Goal: Complete application form: Complete application form

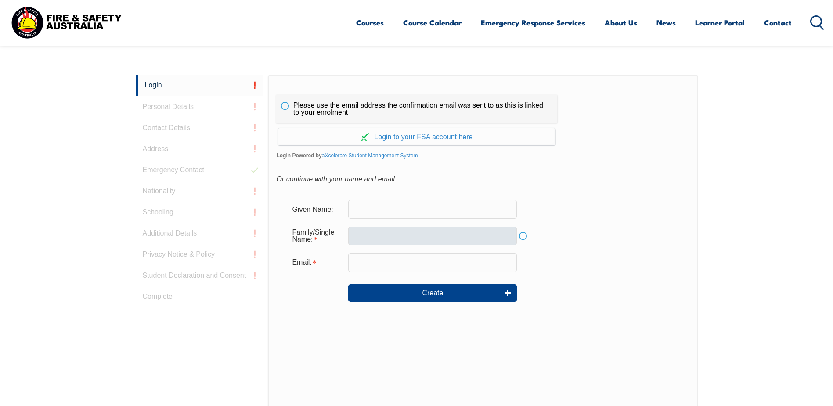
scroll to position [234, 0]
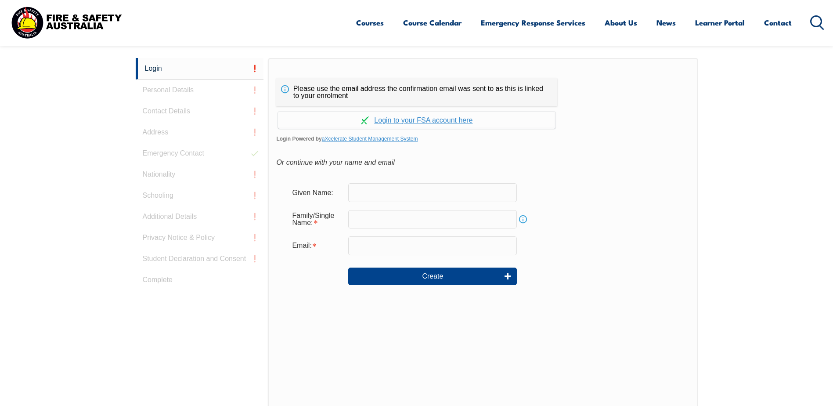
click at [402, 187] on input "text" at bounding box center [432, 192] width 169 height 18
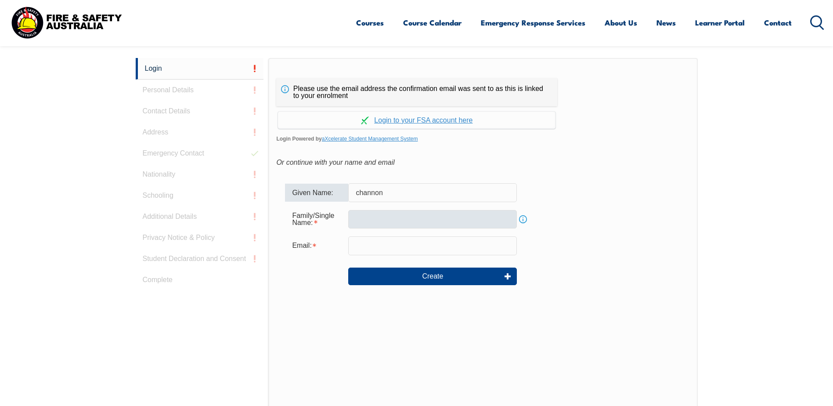
type input "channon"
click at [359, 220] on input "text" at bounding box center [432, 219] width 169 height 18
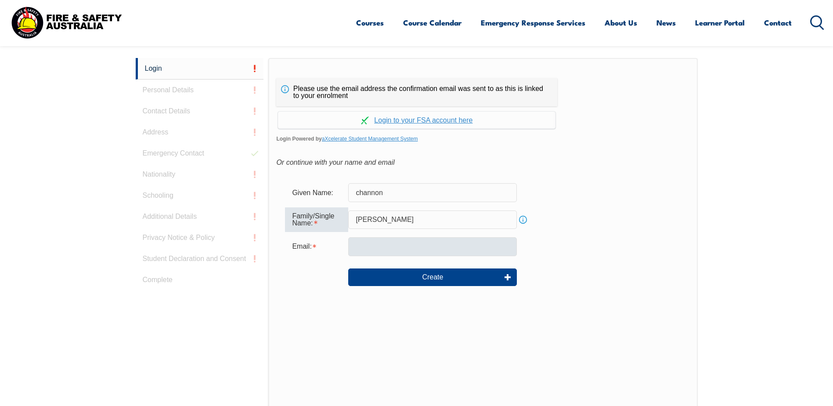
type input "[PERSON_NAME]"
click at [409, 244] on input "email" at bounding box center [432, 246] width 169 height 18
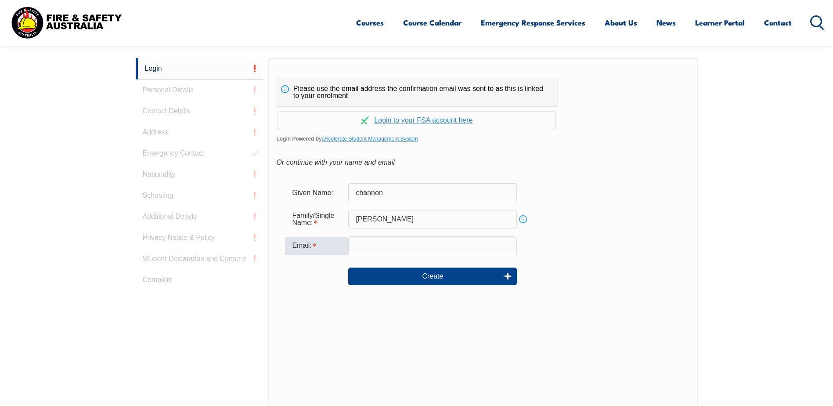
type input "[EMAIL_ADDRESS][DOMAIN_NAME]"
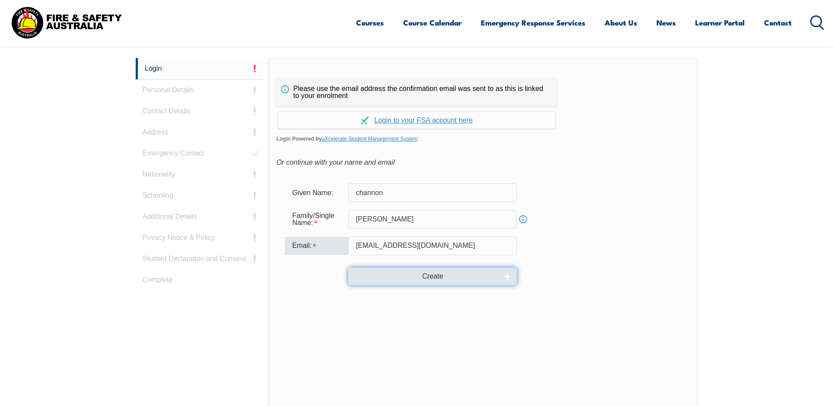
click at [438, 277] on button "Create" at bounding box center [432, 276] width 169 height 18
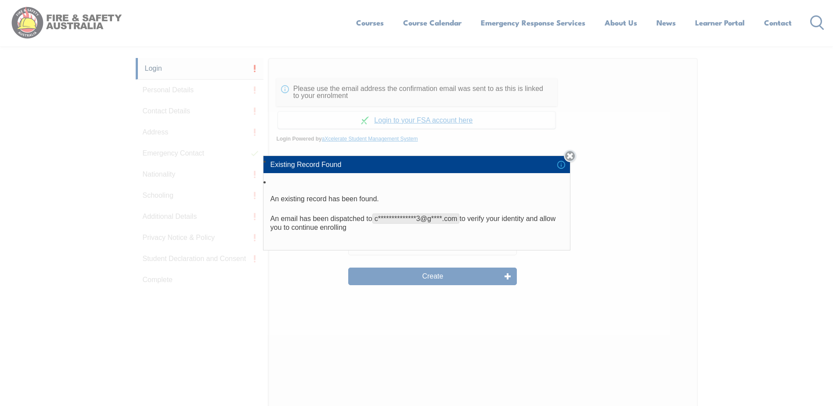
click at [575, 154] on link "Close" at bounding box center [570, 156] width 12 height 12
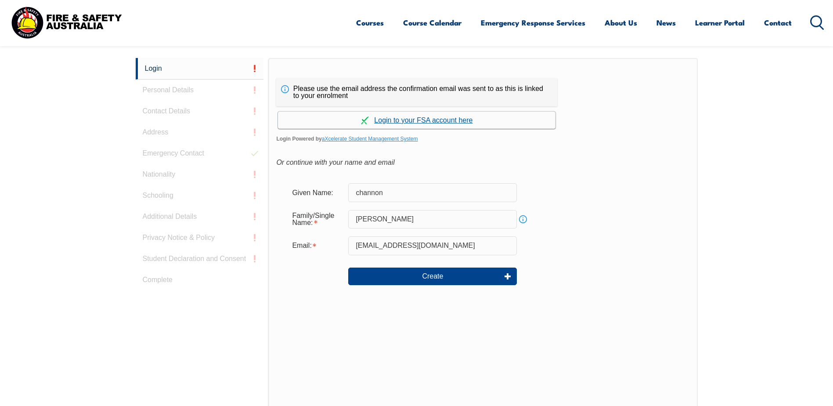
click at [402, 119] on link "Continue with aXcelerate" at bounding box center [416, 119] width 277 height 17
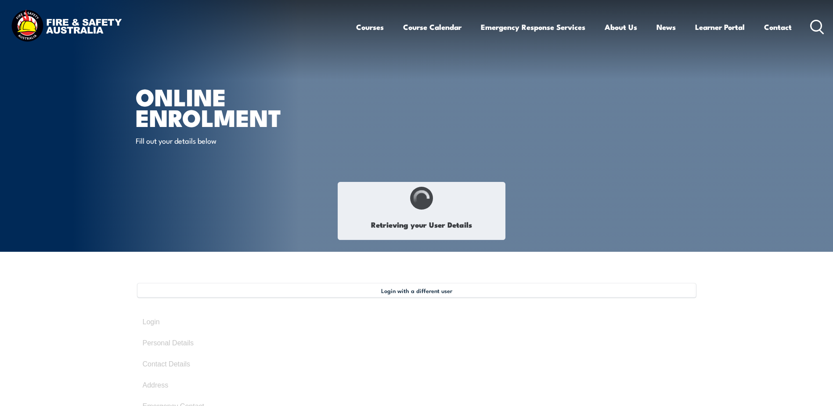
select select "Miss"
type input "Channon"
type input "Milner"
type input "August 19, 2001"
type input "EYMWQNW663"
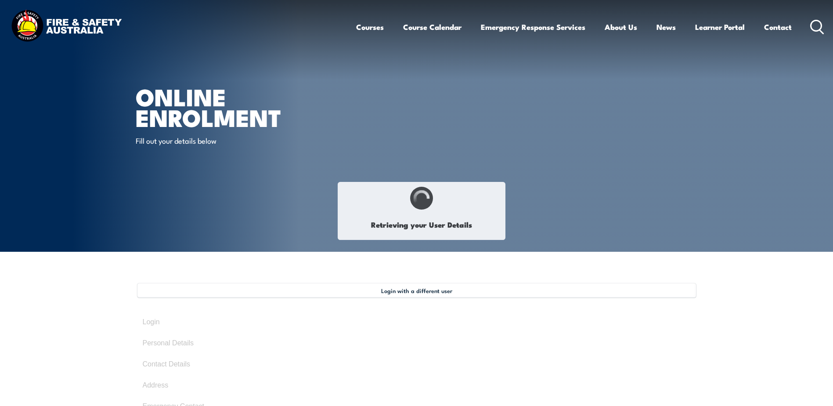
select select "F"
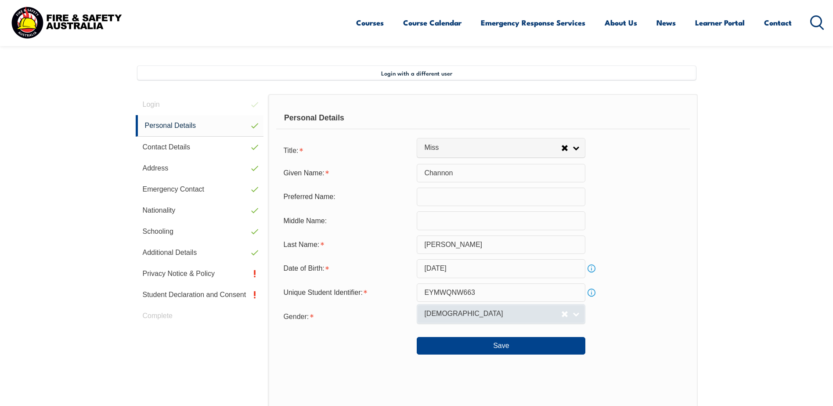
scroll to position [239, 0]
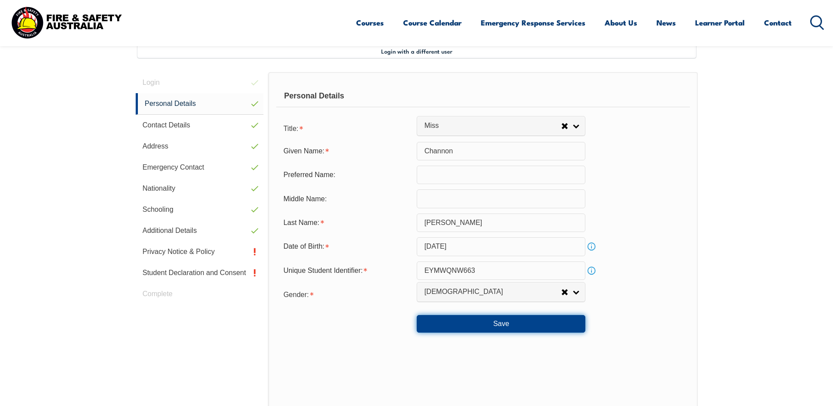
click at [505, 325] on button "Save" at bounding box center [500, 324] width 169 height 18
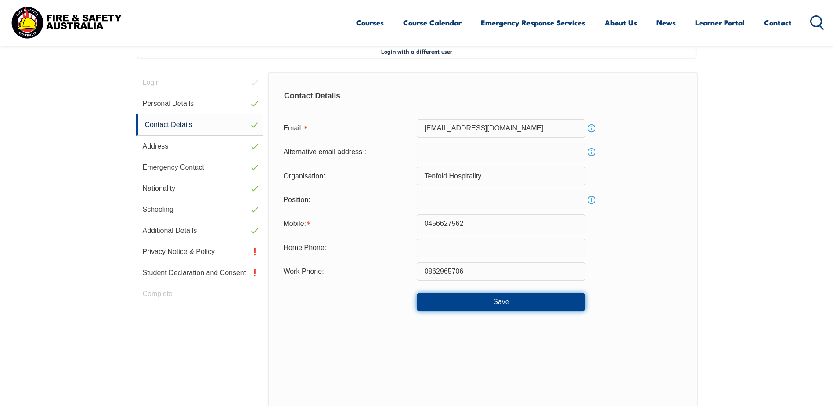
click at [462, 296] on button "Save" at bounding box center [500, 302] width 169 height 18
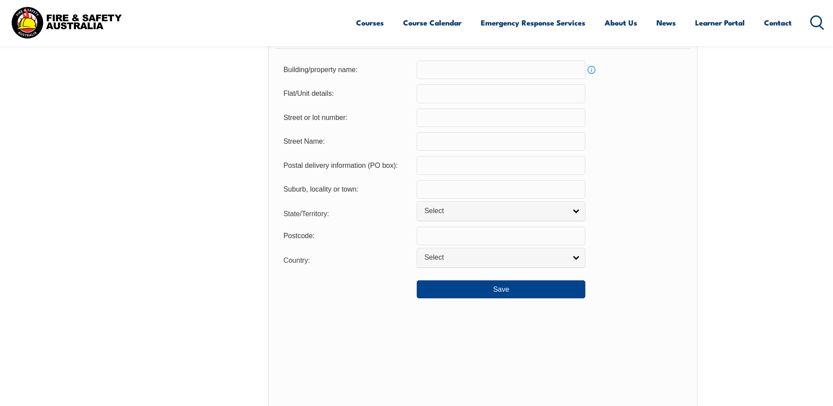
scroll to position [590, 0]
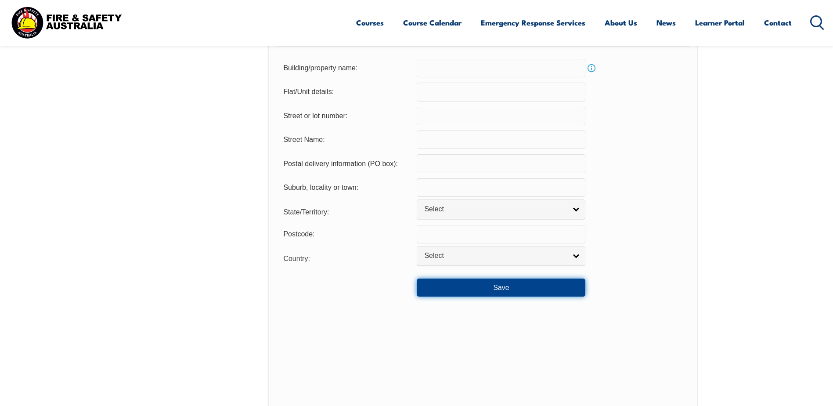
click at [474, 294] on button "Save" at bounding box center [500, 287] width 169 height 18
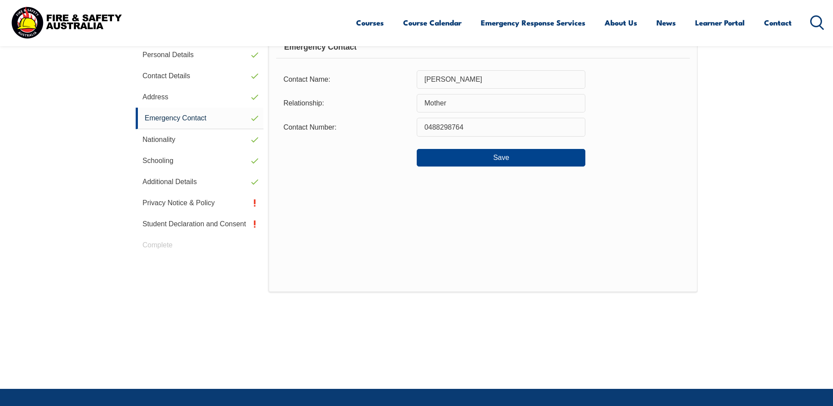
scroll to position [239, 0]
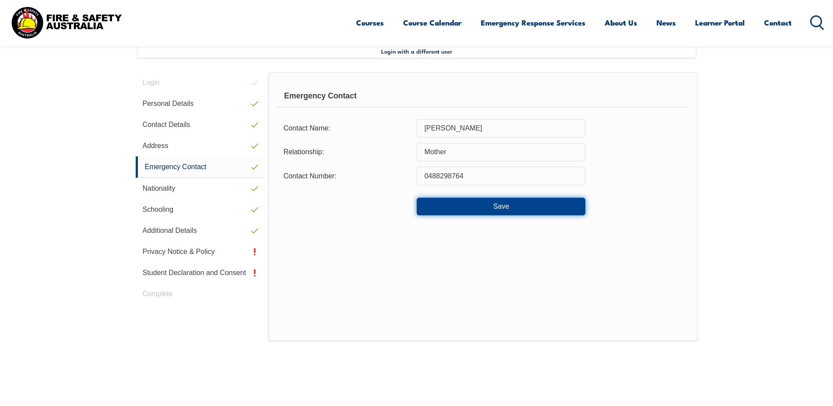
click at [482, 208] on button "Save" at bounding box center [500, 206] width 169 height 18
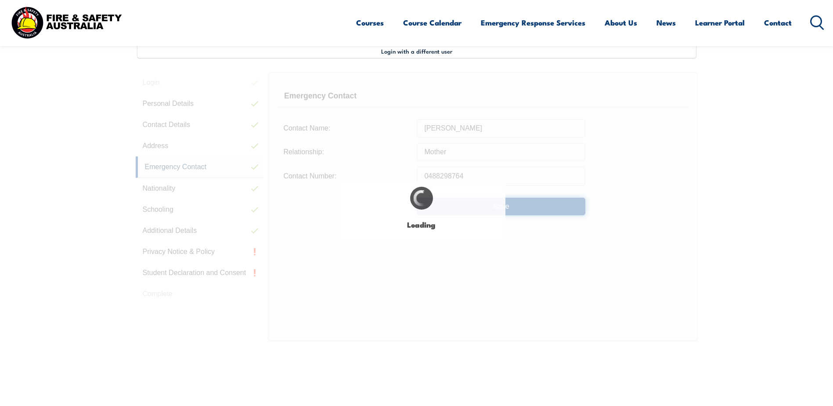
select select "false"
select select "true"
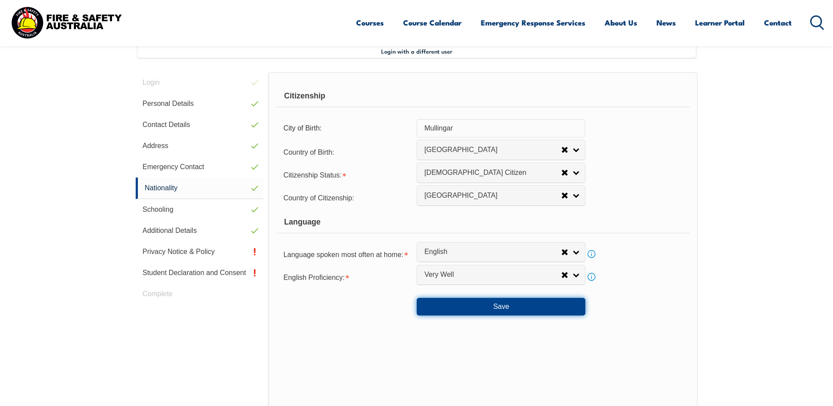
click at [472, 304] on button "Save" at bounding box center [500, 307] width 169 height 18
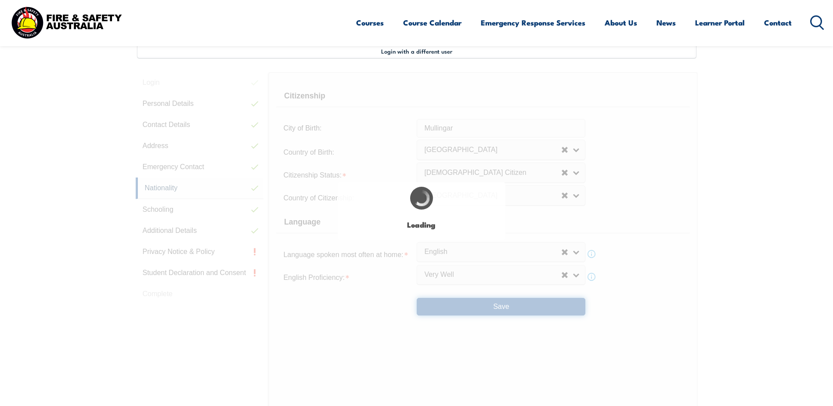
select select "false"
select select "true"
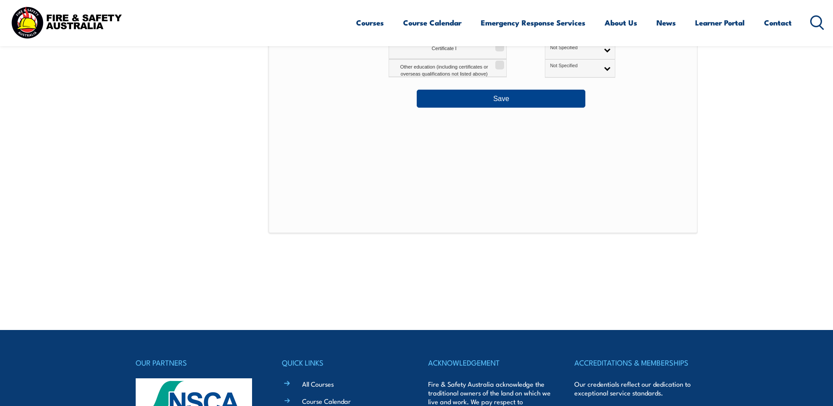
scroll to position [590, 0]
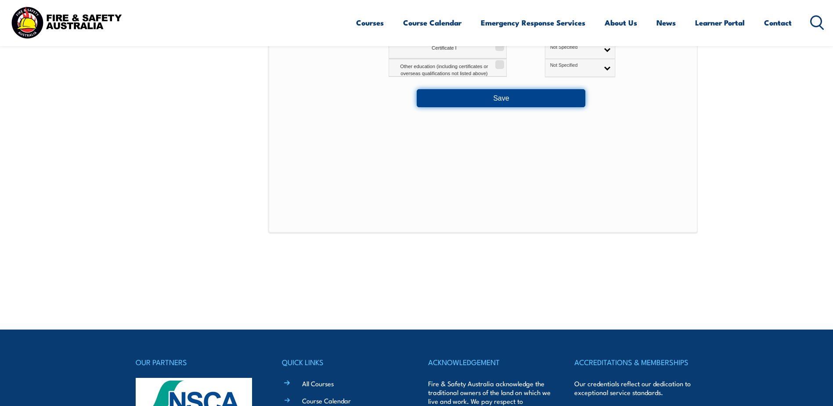
click at [475, 102] on button "Save" at bounding box center [500, 98] width 169 height 18
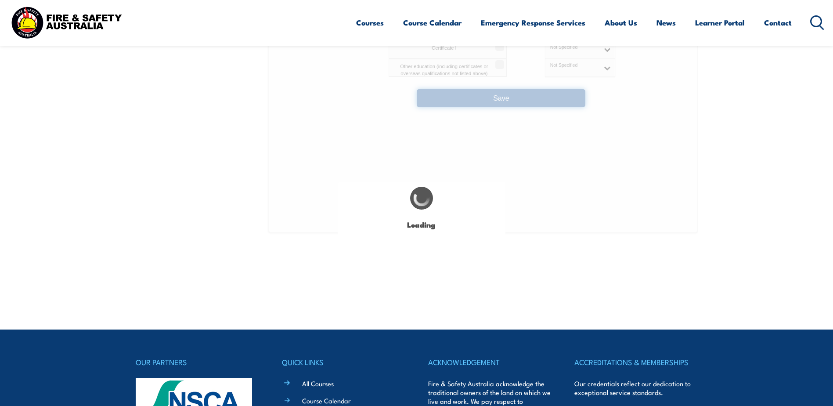
select select "false"
select select "true"
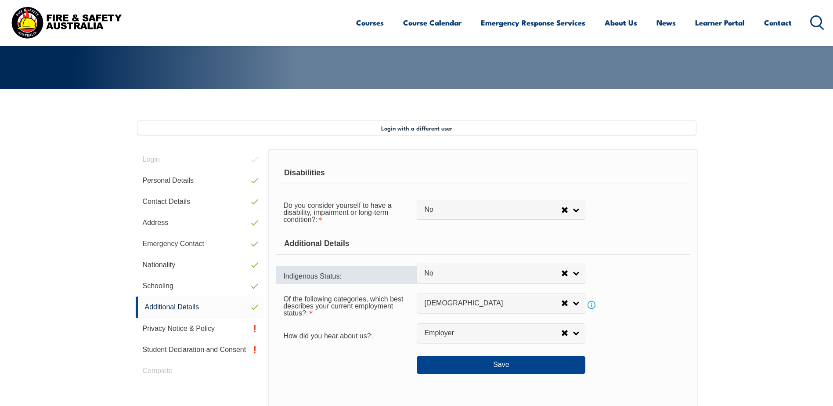
scroll to position [156, 0]
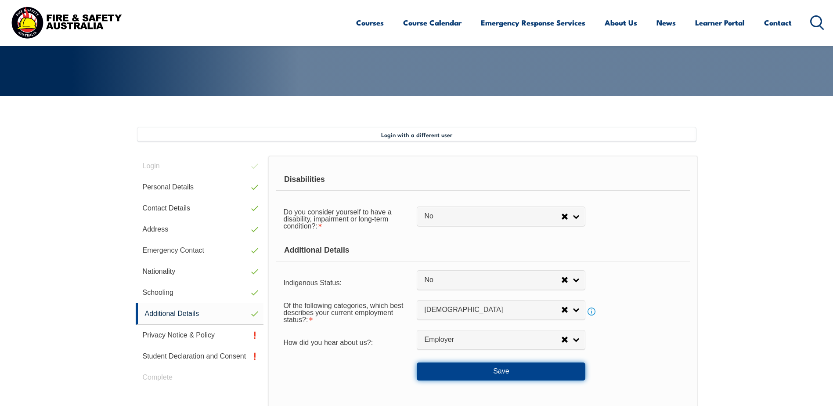
click at [470, 374] on button "Save" at bounding box center [500, 371] width 169 height 18
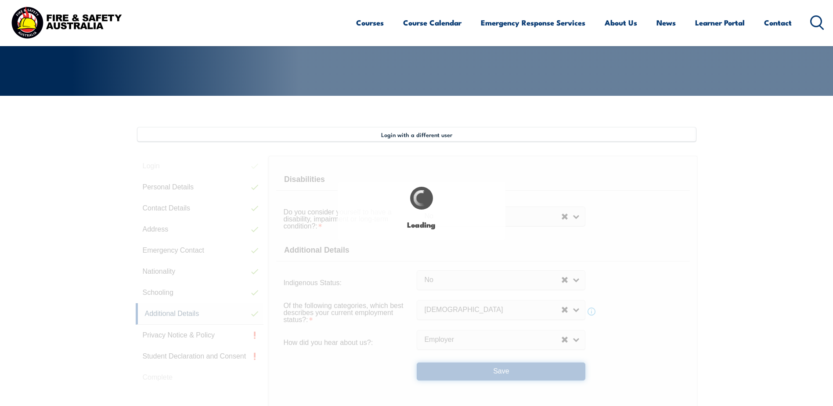
select select "false"
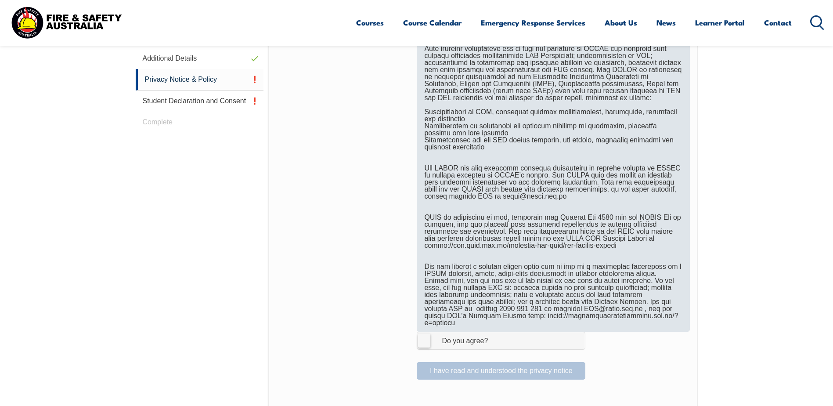
scroll to position [413, 0]
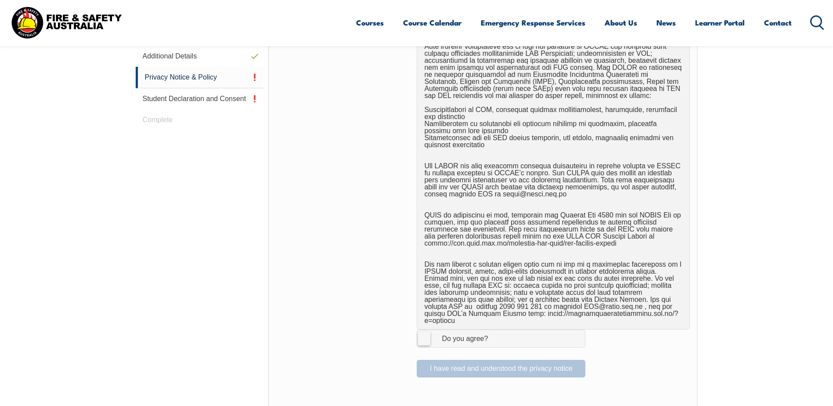
click at [421, 334] on label "I Agree Do you agree?" at bounding box center [500, 338] width 169 height 18
click at [495, 334] on input "I Agree Do you agree?" at bounding box center [502, 338] width 15 height 17
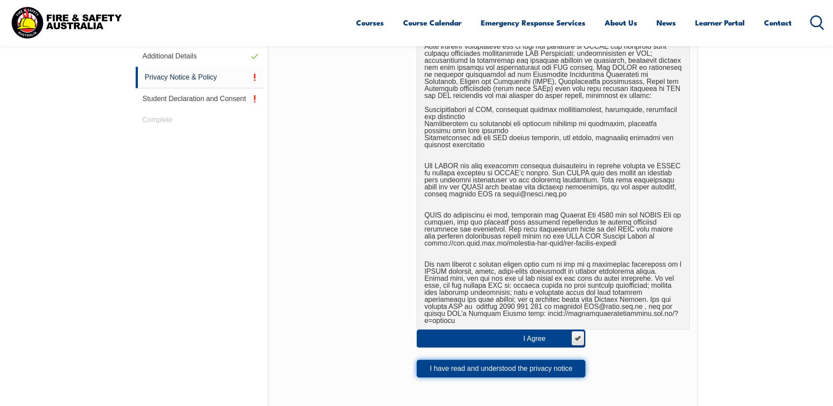
click at [452, 359] on button "I have read and understood the privacy notice" at bounding box center [500, 368] width 169 height 18
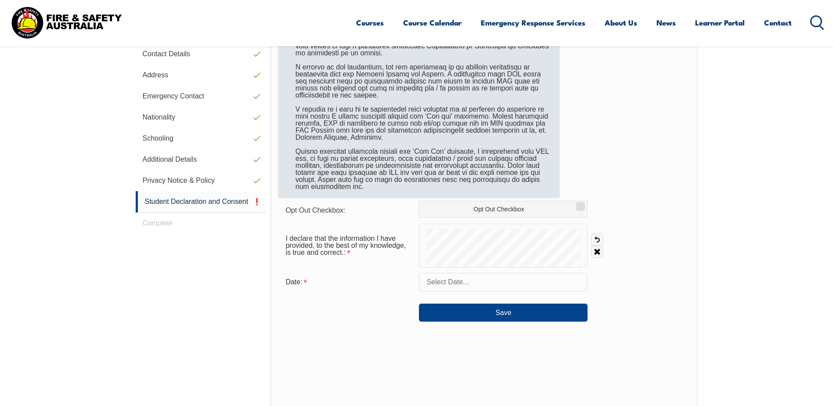
scroll to position [239, 0]
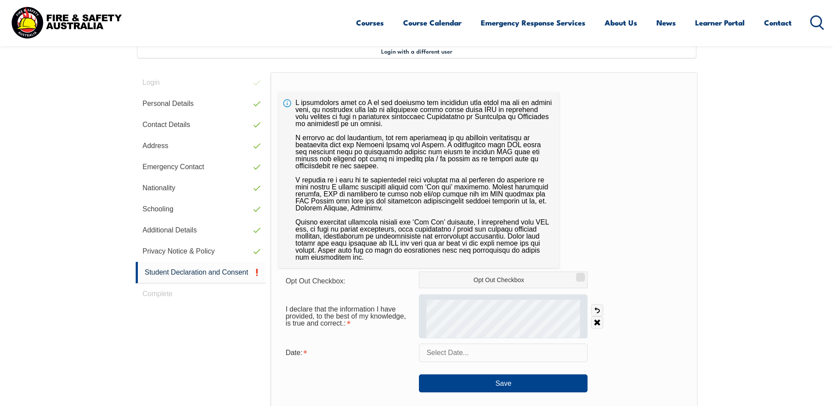
click at [516, 299] on div at bounding box center [503, 316] width 169 height 44
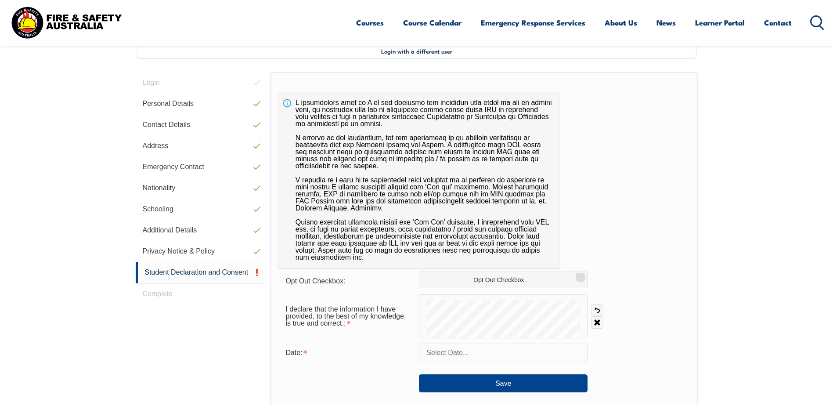
click at [456, 353] on input "text" at bounding box center [503, 352] width 169 height 18
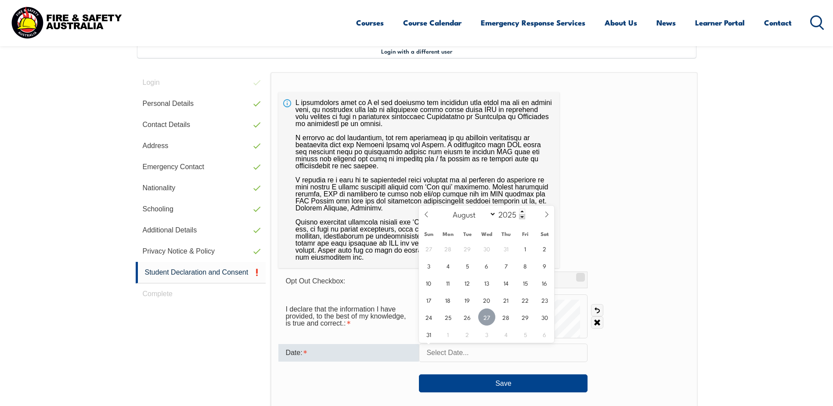
click at [485, 316] on span "27" at bounding box center [486, 316] width 17 height 17
type input "August 27, 2025"
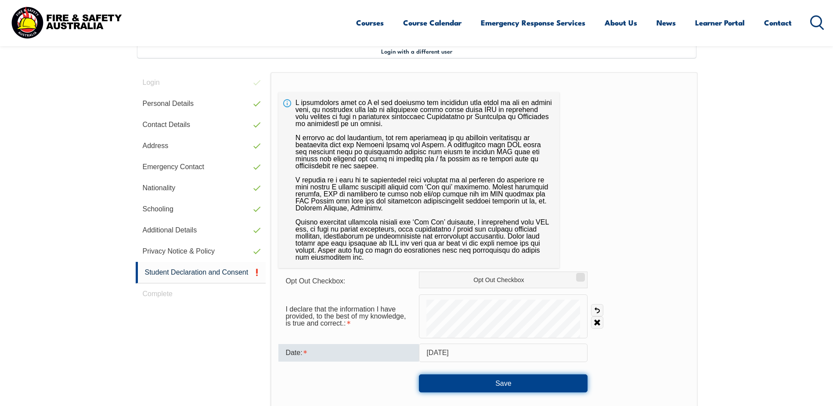
click at [483, 380] on button "Save" at bounding box center [503, 383] width 169 height 18
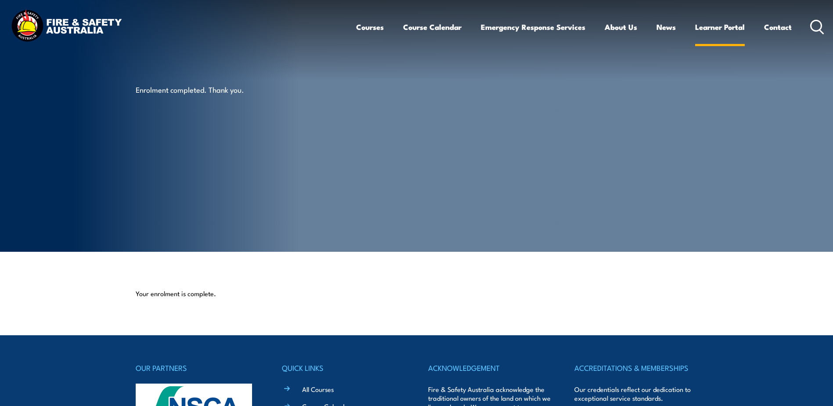
click at [707, 32] on link "Learner Portal" at bounding box center [720, 26] width 50 height 23
